Goal: Find contact information: Find contact information

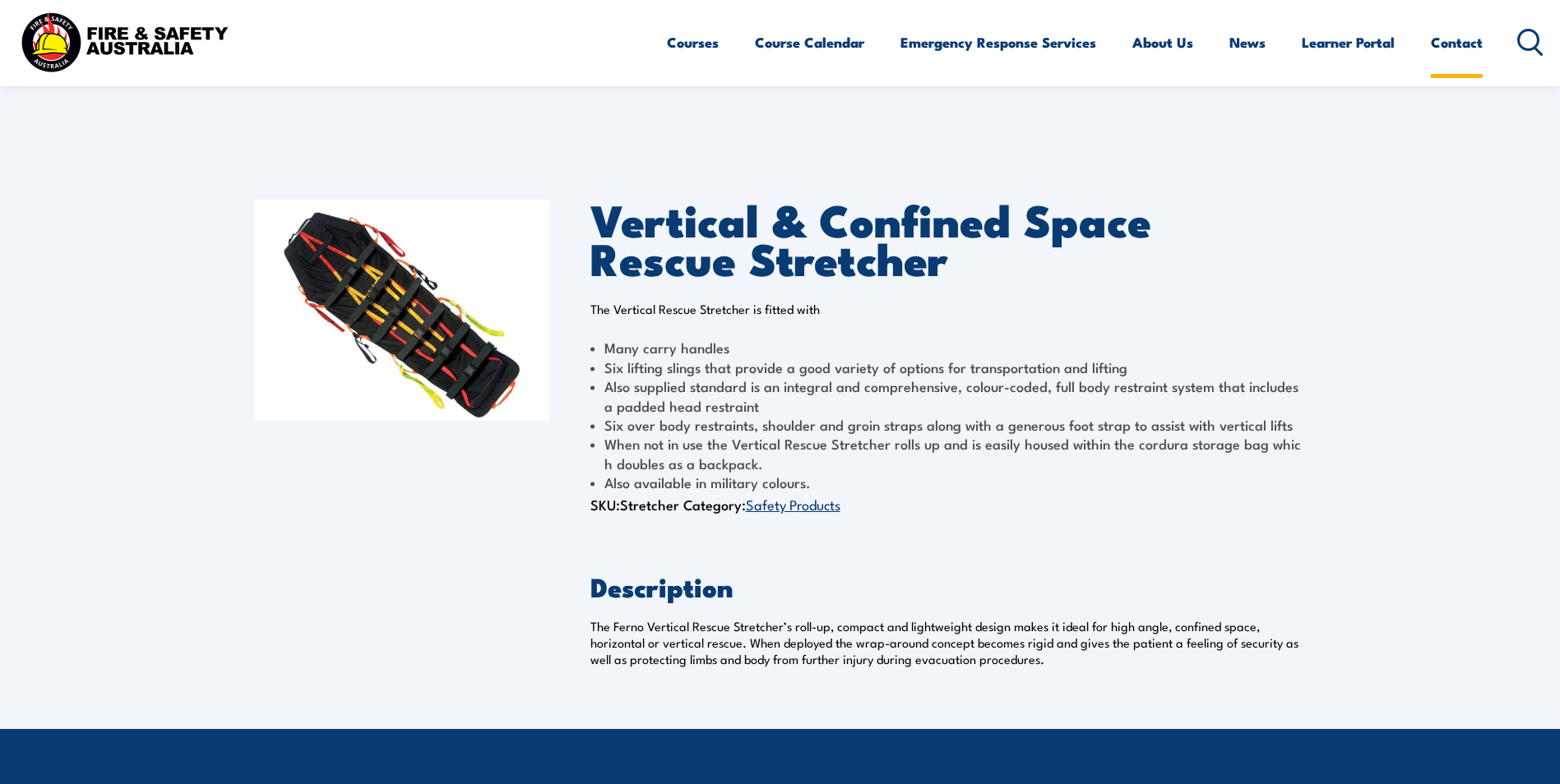
click at [1476, 43] on link "Contact" at bounding box center [1457, 42] width 52 height 43
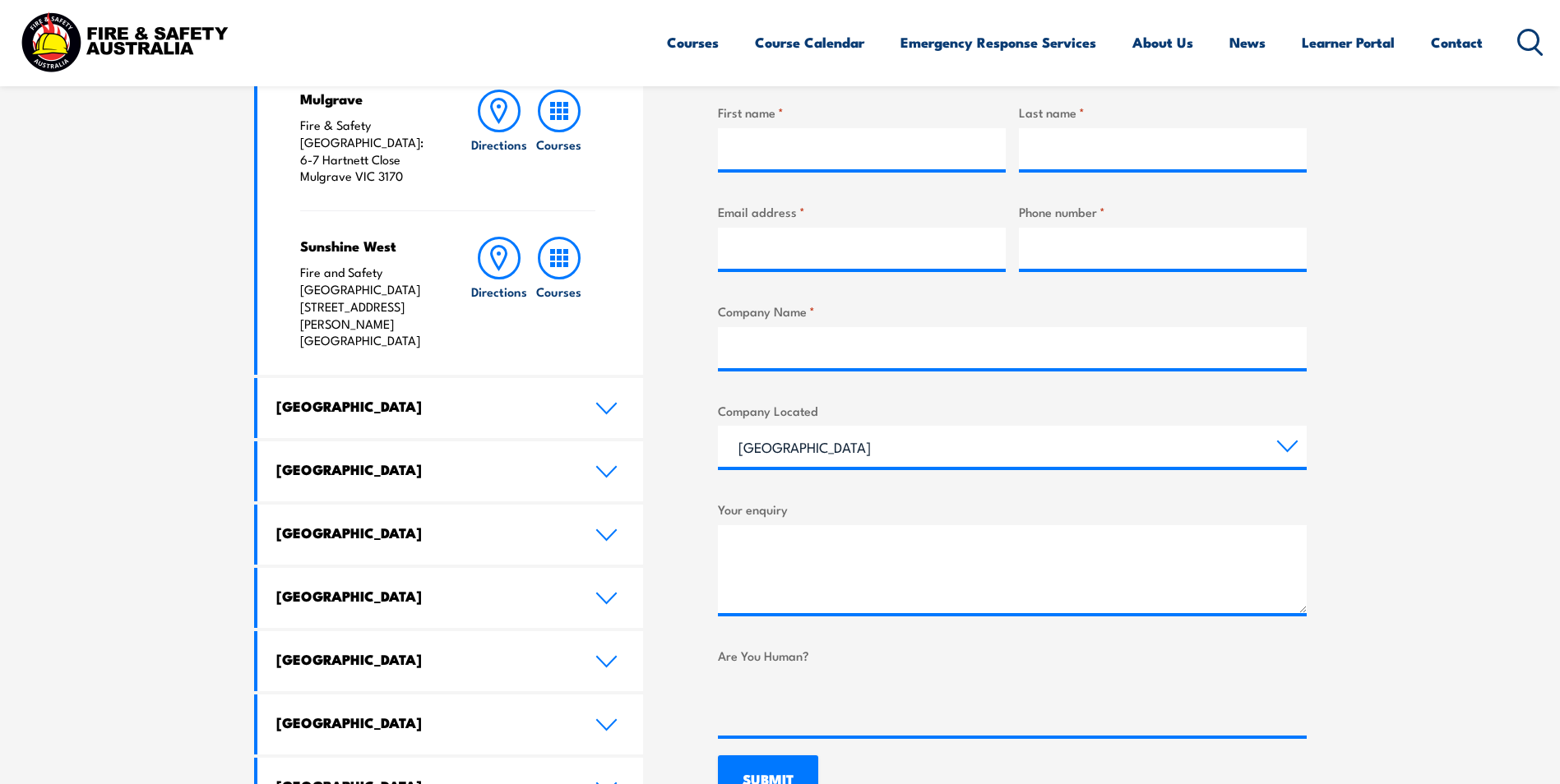
scroll to position [658, 0]
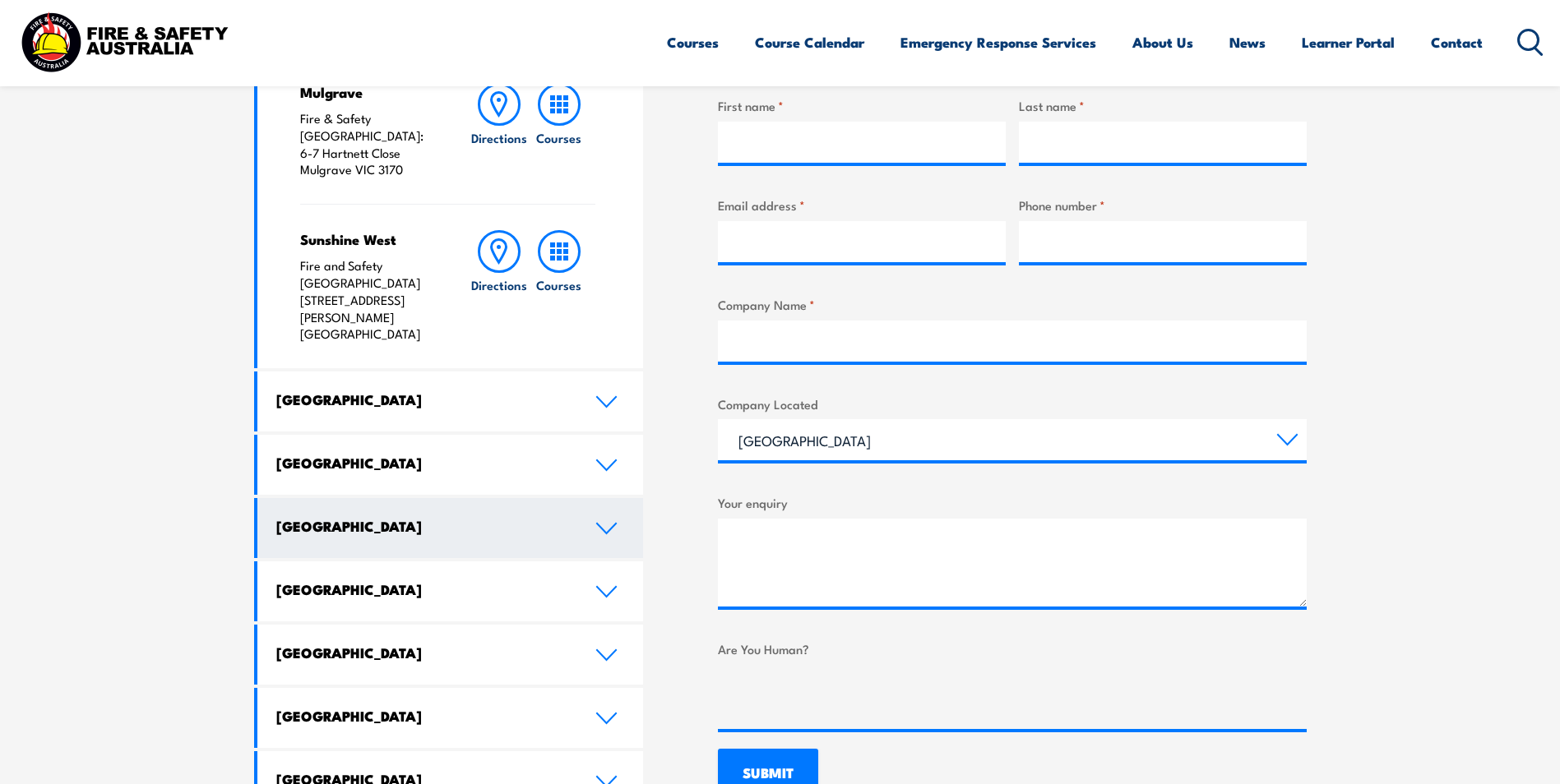
click at [610, 498] on link "[GEOGRAPHIC_DATA]" at bounding box center [450, 528] width 387 height 60
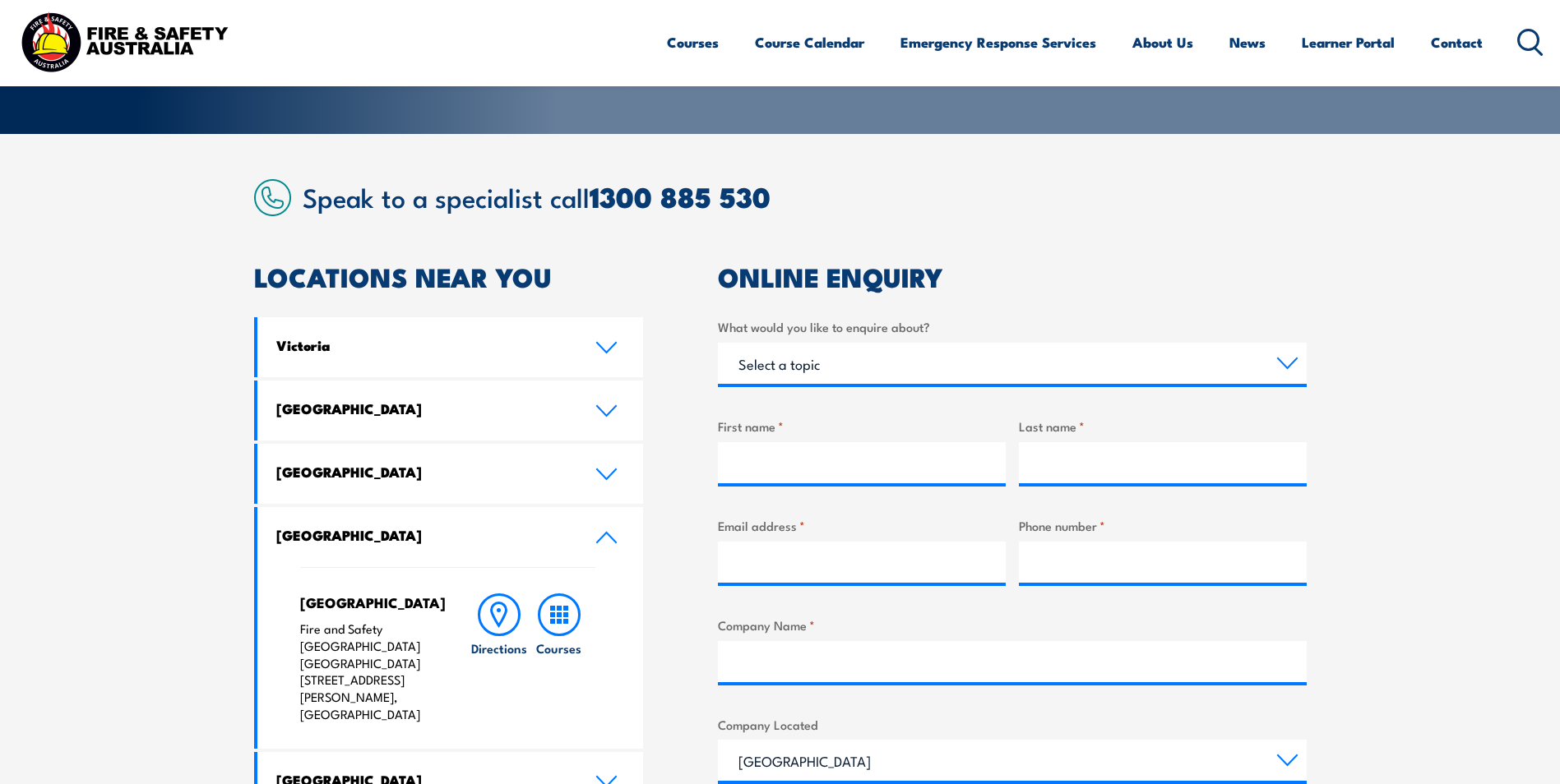
scroll to position [246, 0]
